Goal: Task Accomplishment & Management: Use online tool/utility

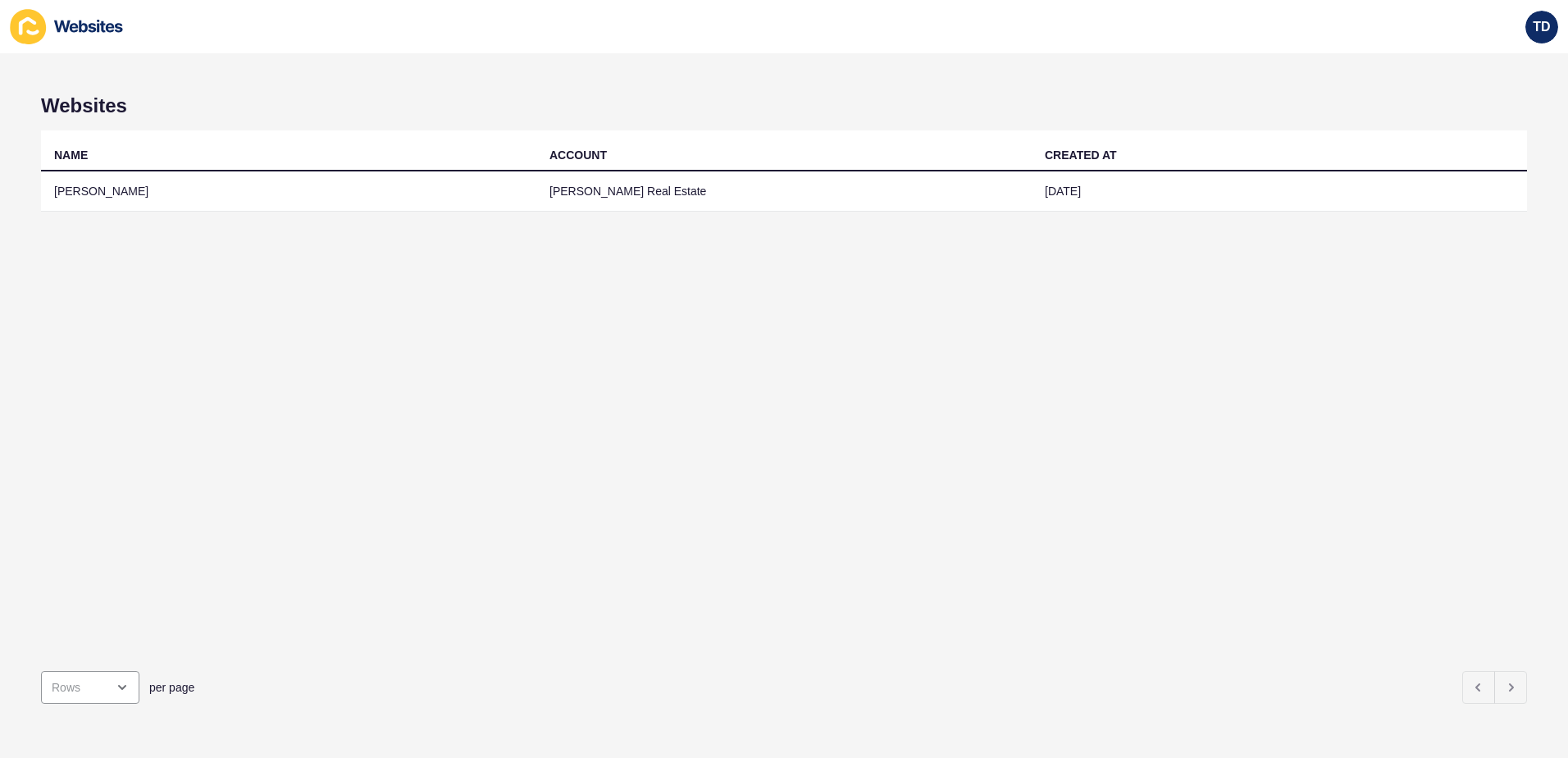
click at [237, 228] on div "NAME ACCOUNT CREATED AT Fitzpatricks [PERSON_NAME] Real Estate [DATE]" at bounding box center [784, 394] width 1486 height 528
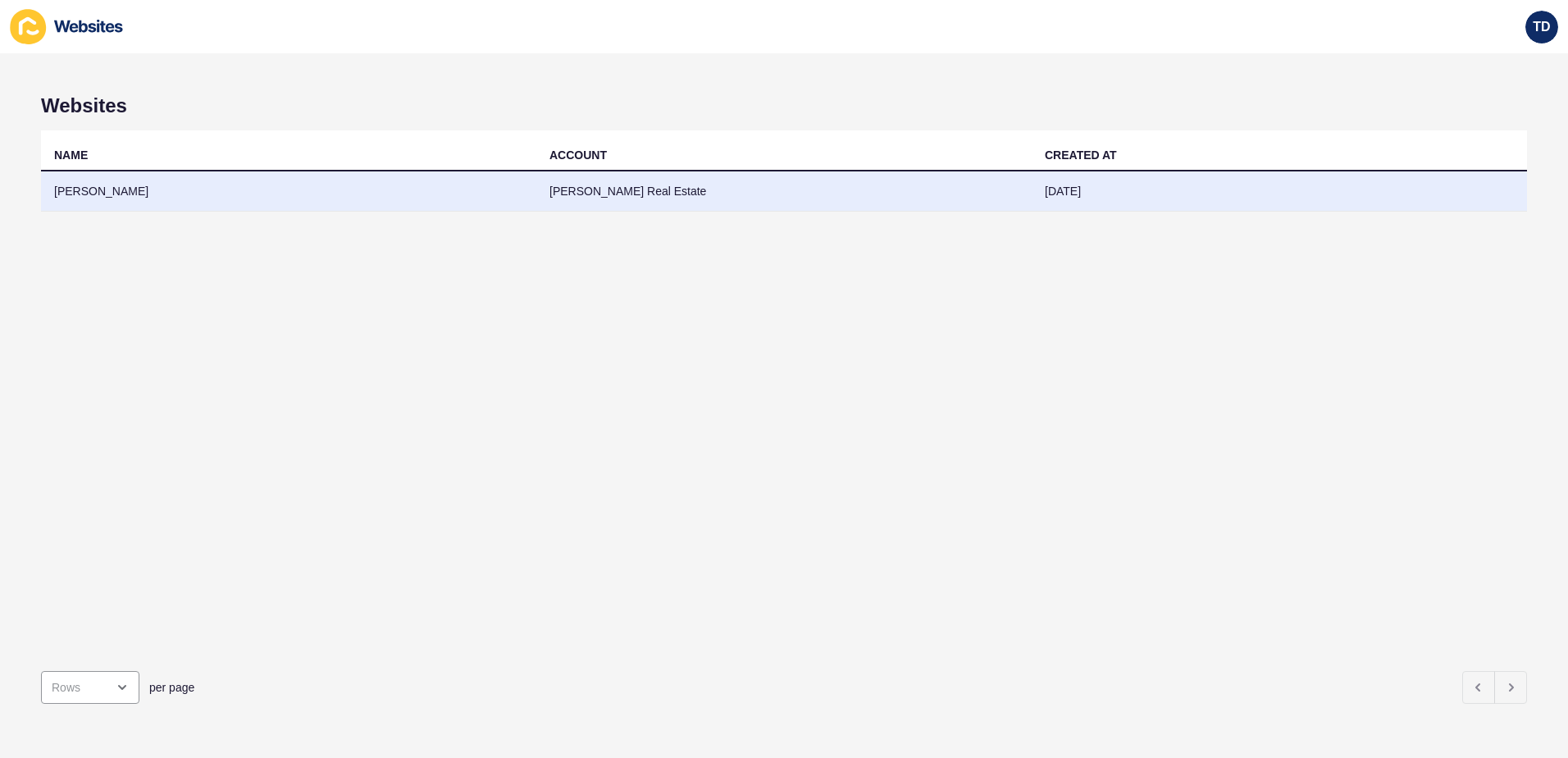
click at [248, 208] on td "[PERSON_NAME]" at bounding box center [289, 192] width 496 height 40
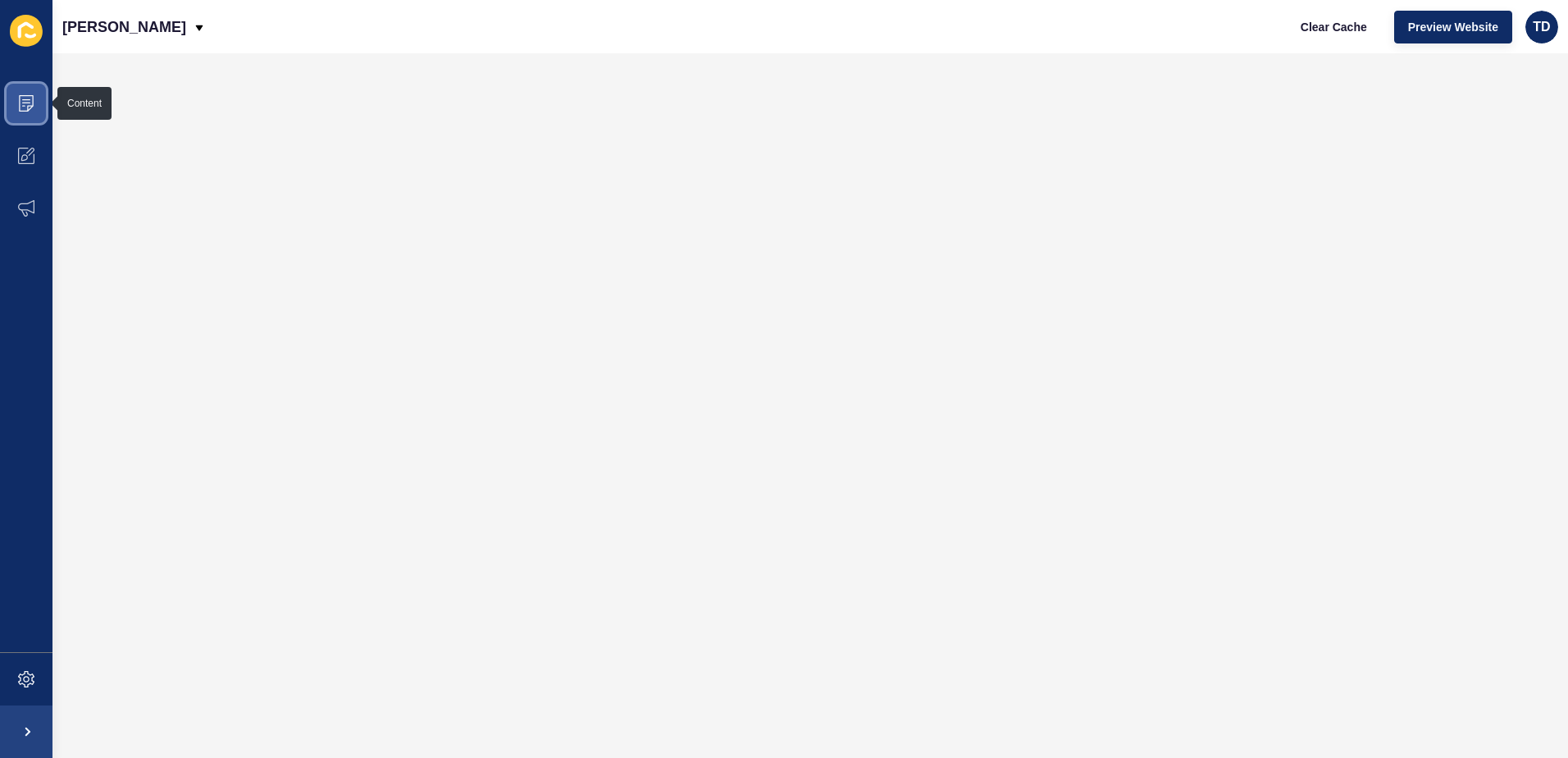
click at [18, 110] on icon at bounding box center [26, 103] width 17 height 17
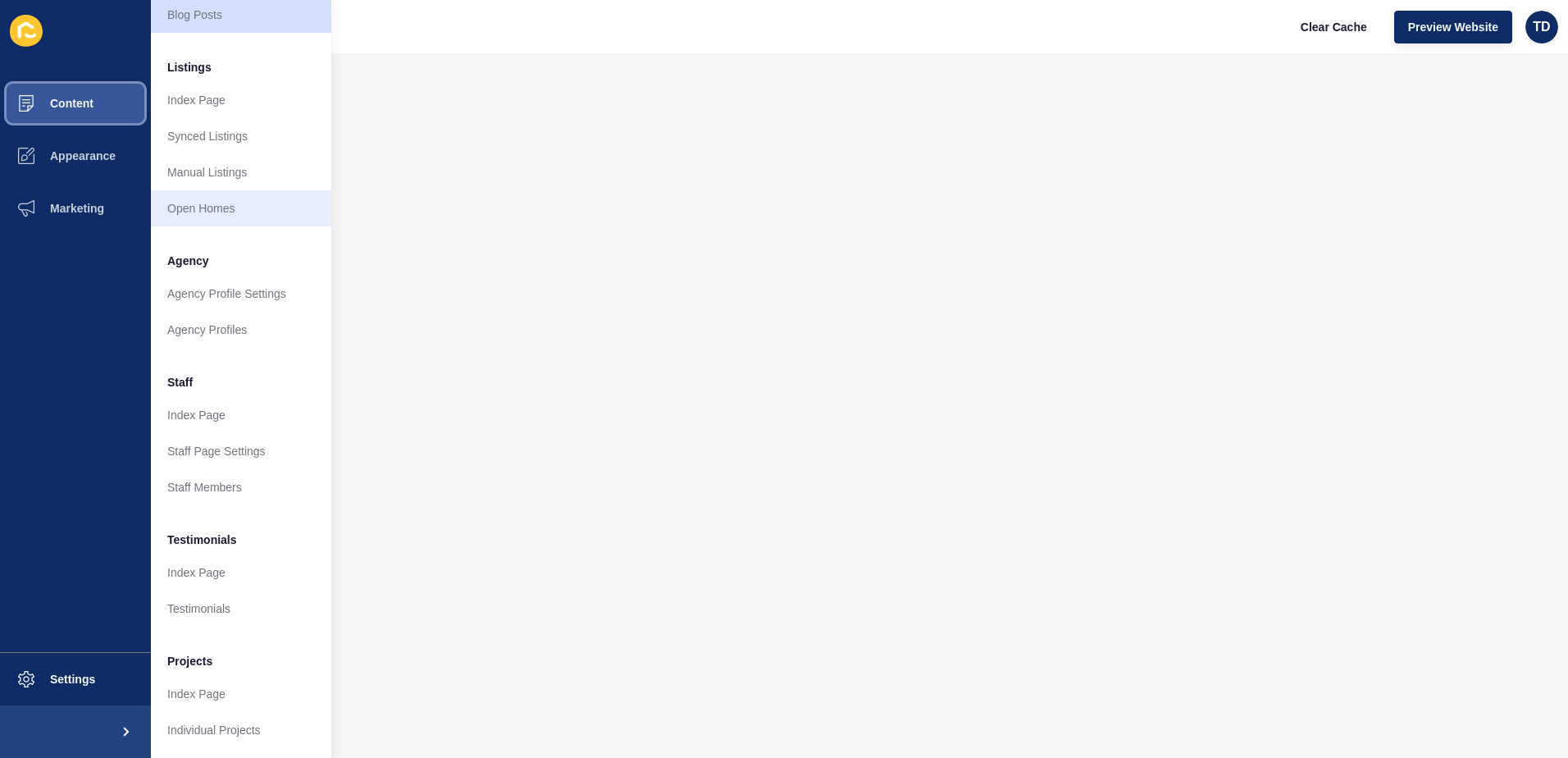
scroll to position [216, 0]
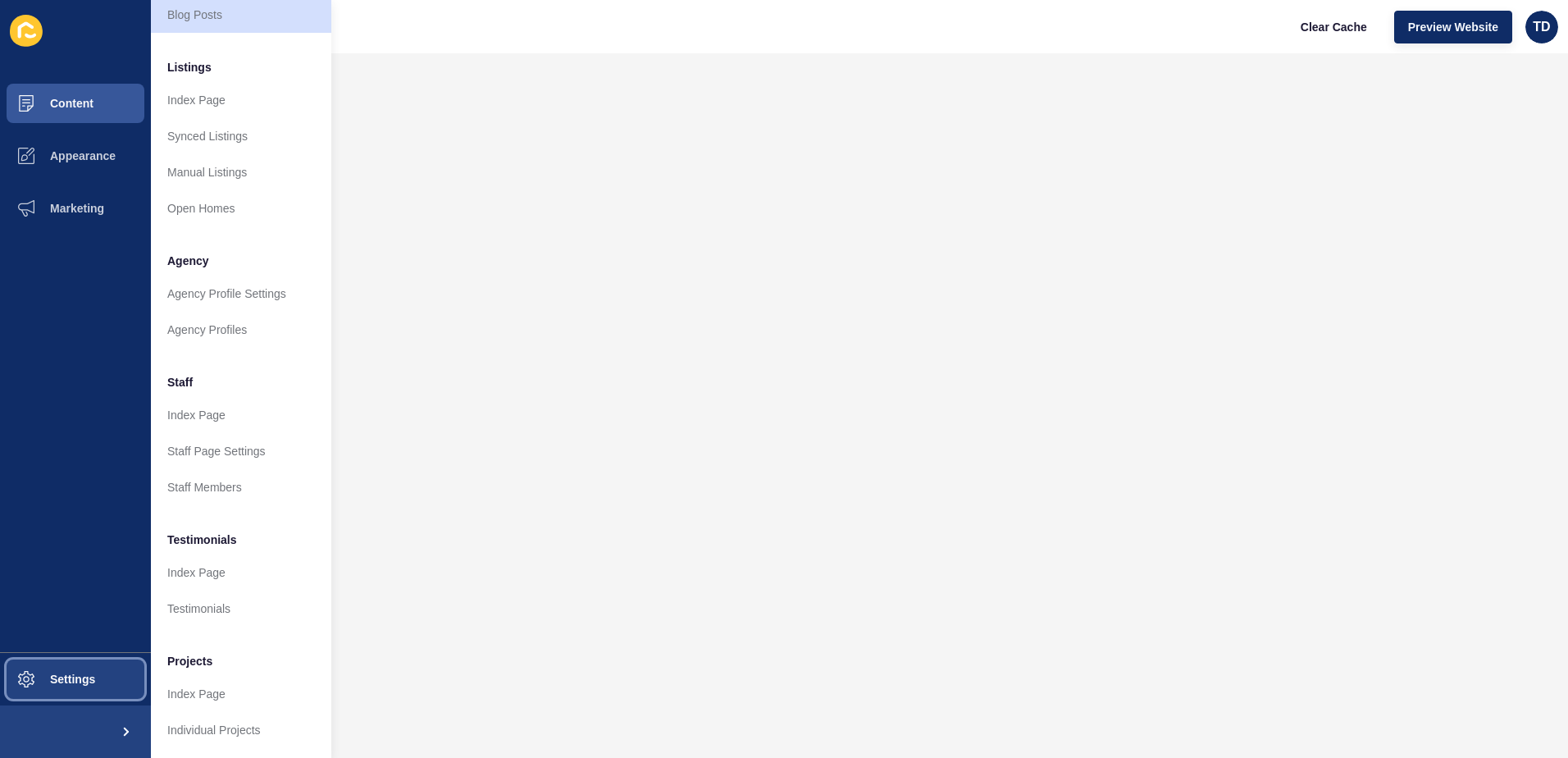
click at [112, 683] on button "Settings" at bounding box center [76, 679] width 151 height 52
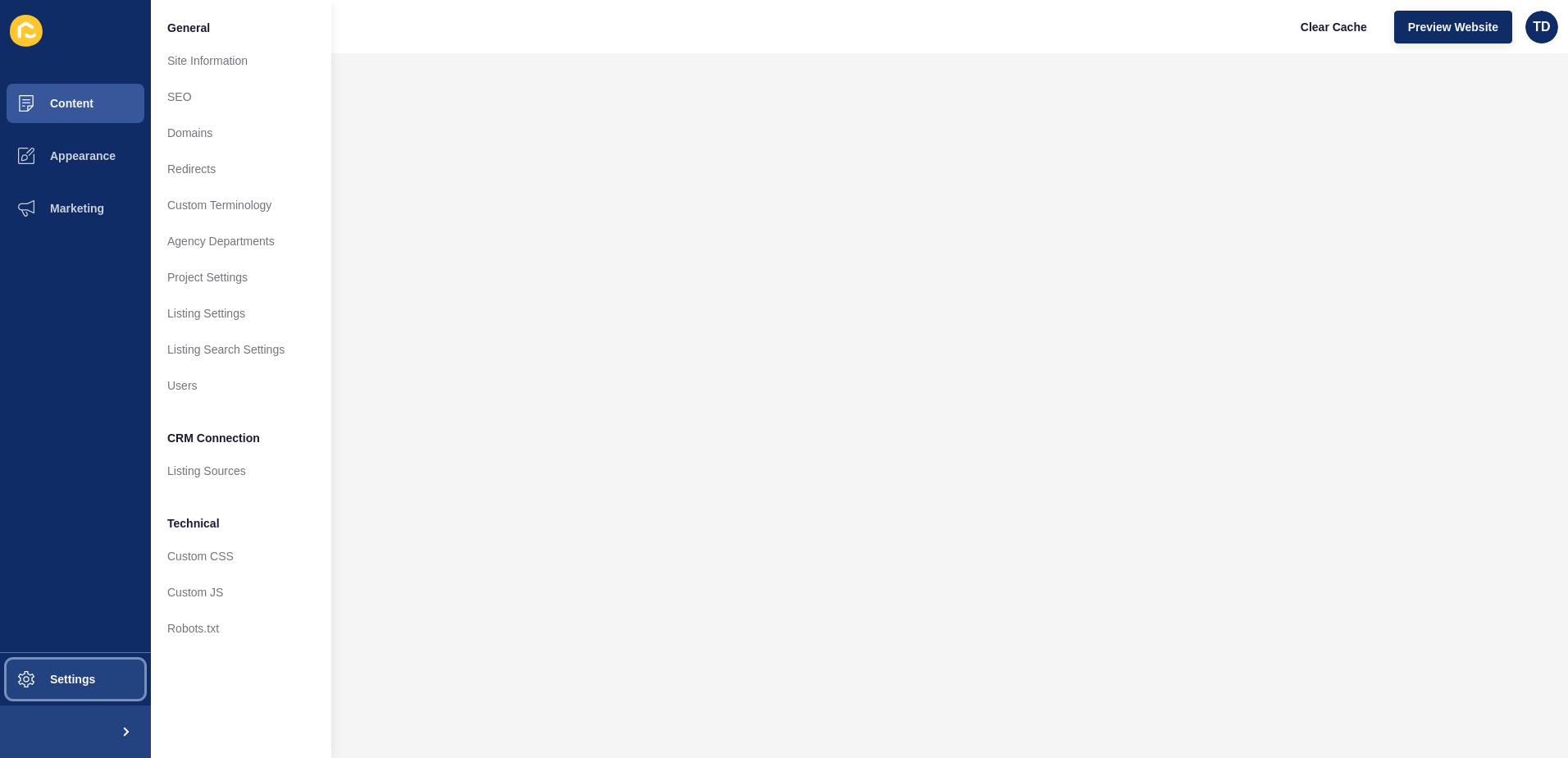
scroll to position [0, 0]
click at [232, 166] on link "Redirects" at bounding box center [241, 169] width 181 height 36
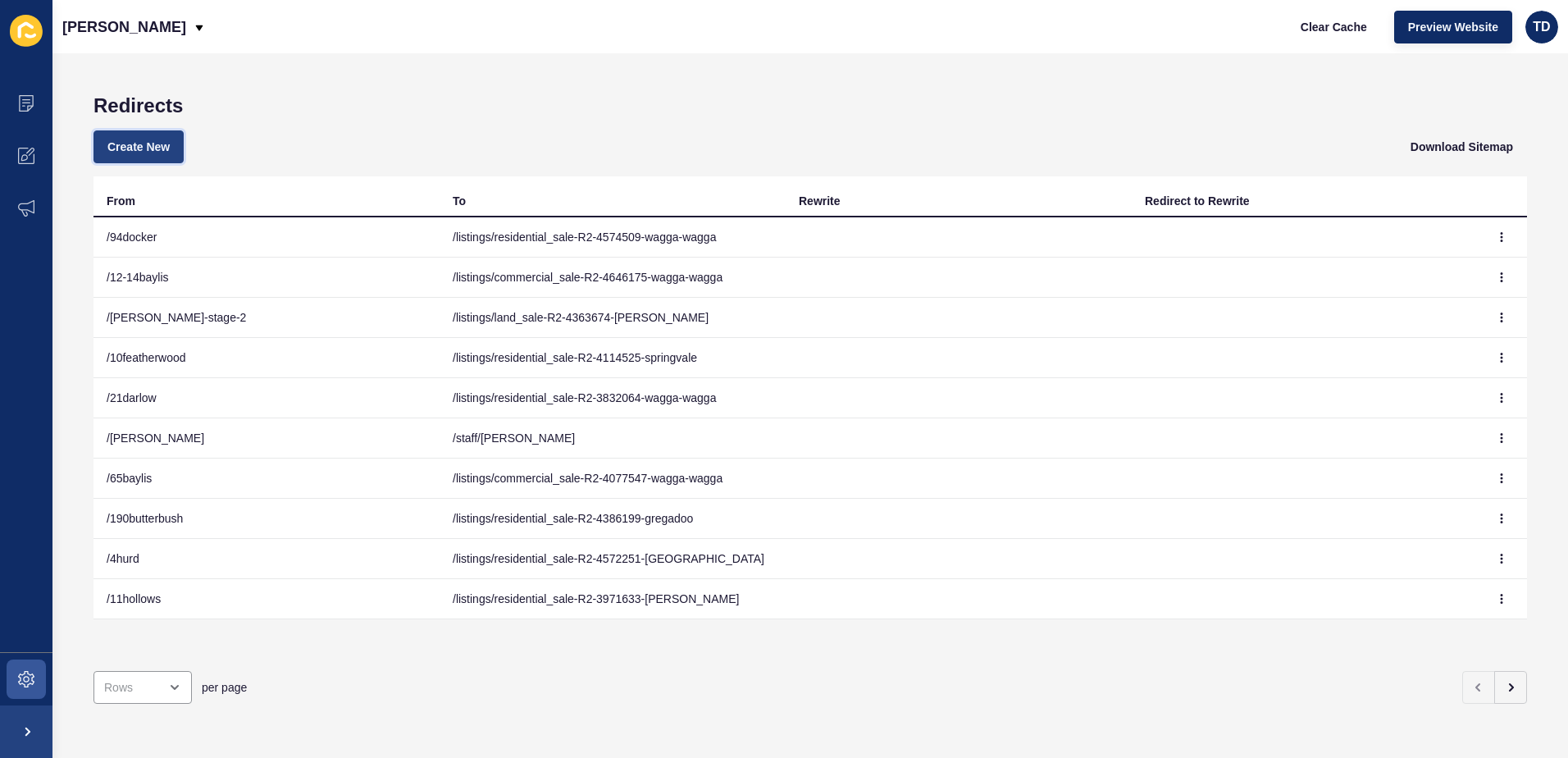
click at [139, 152] on span "Create New" at bounding box center [139, 147] width 62 height 17
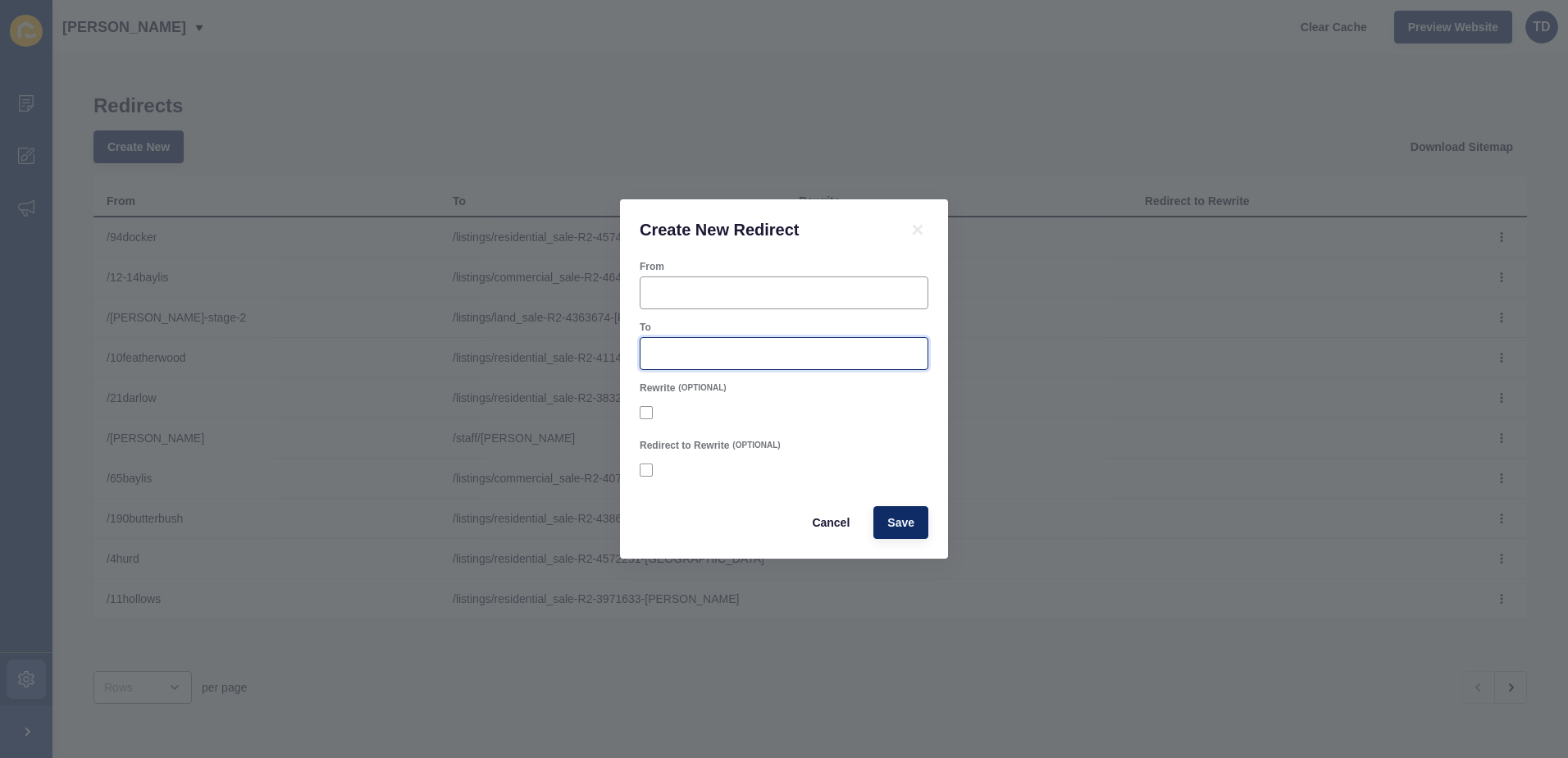
click at [698, 361] on input "To" at bounding box center [784, 354] width 267 height 17
paste input "/listings/residential_sale-R2-4690793-[GEOGRAPHIC_DATA]"
type input "/listings/residential_sale-R2-4690793-[GEOGRAPHIC_DATA]"
click at [725, 282] on div at bounding box center [784, 292] width 289 height 33
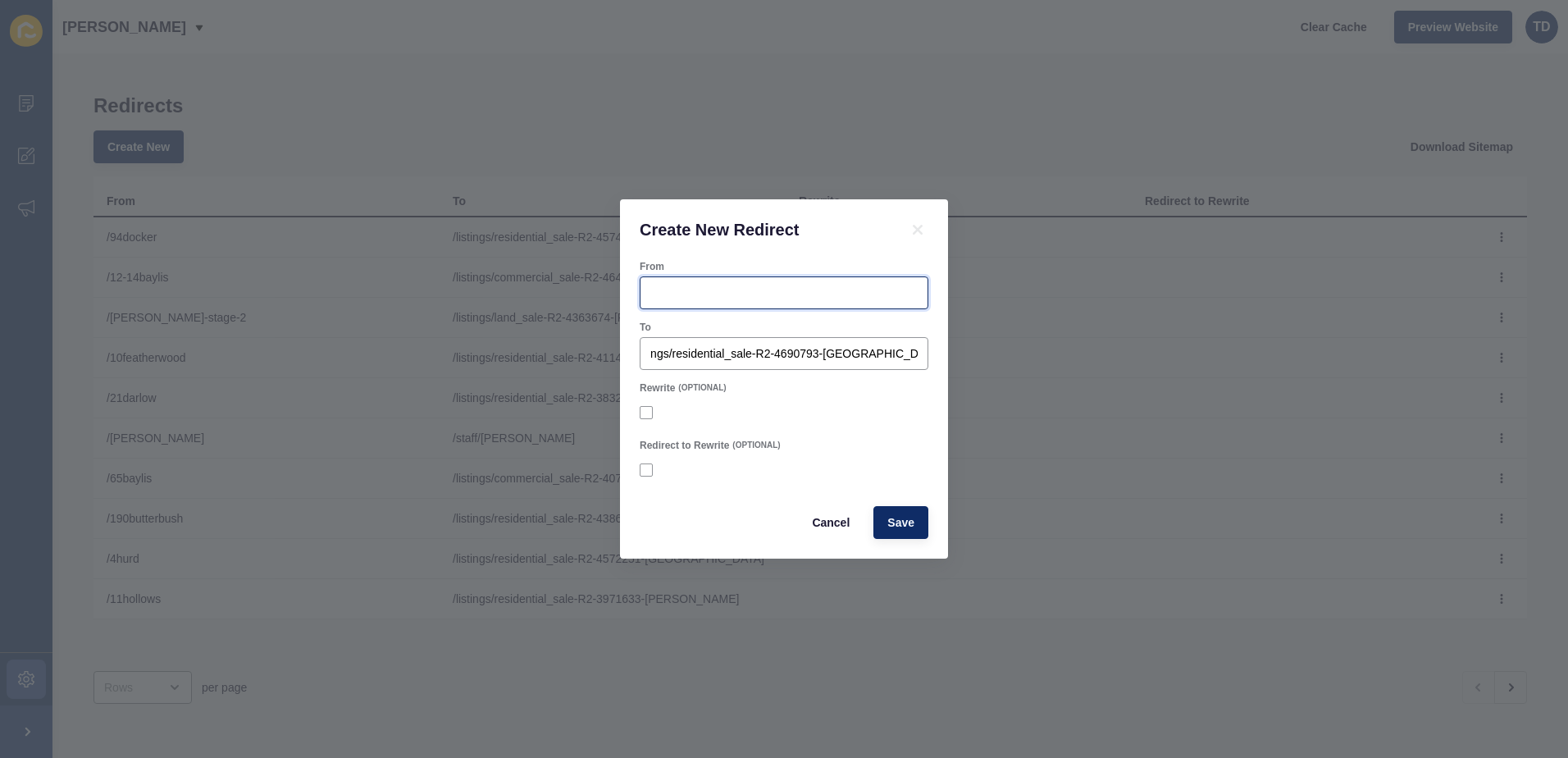
scroll to position [0, 0]
type input "/58jack"
click at [874, 506] on button "Save" at bounding box center [901, 522] width 55 height 33
